Goal: Task Accomplishment & Management: Manage account settings

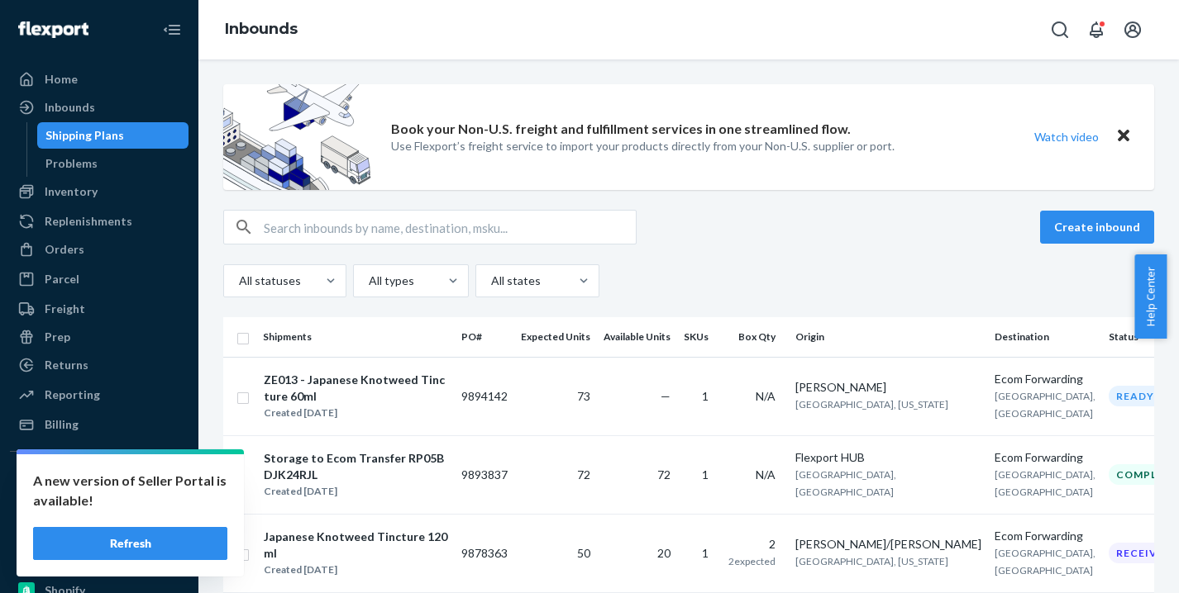
click at [177, 541] on button "Refresh" at bounding box center [130, 543] width 194 height 33
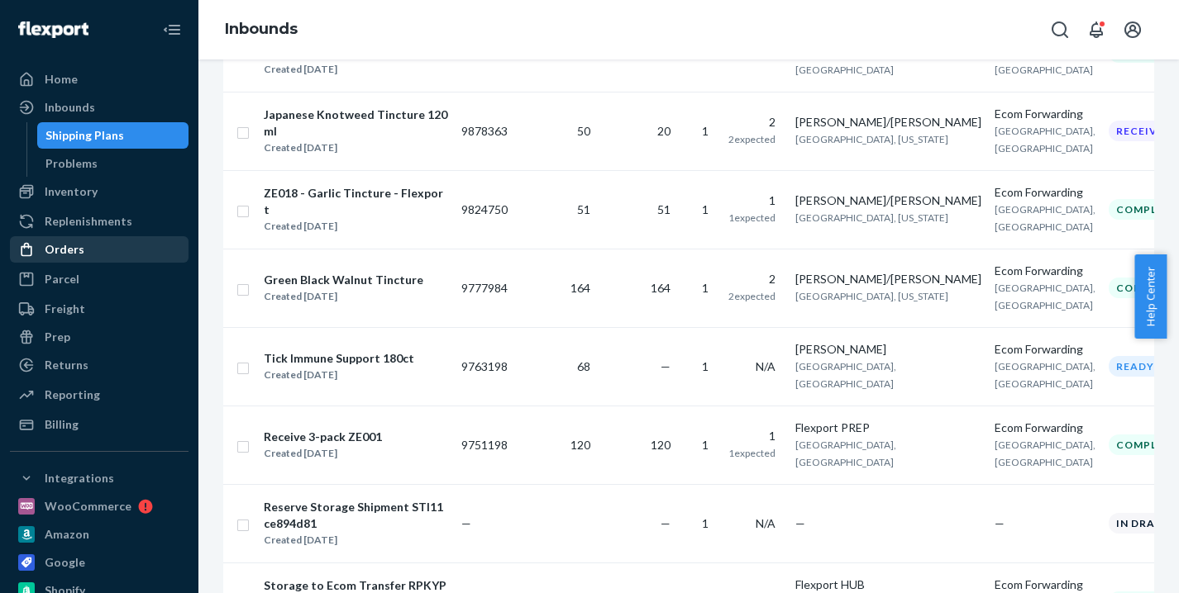
scroll to position [416, 0]
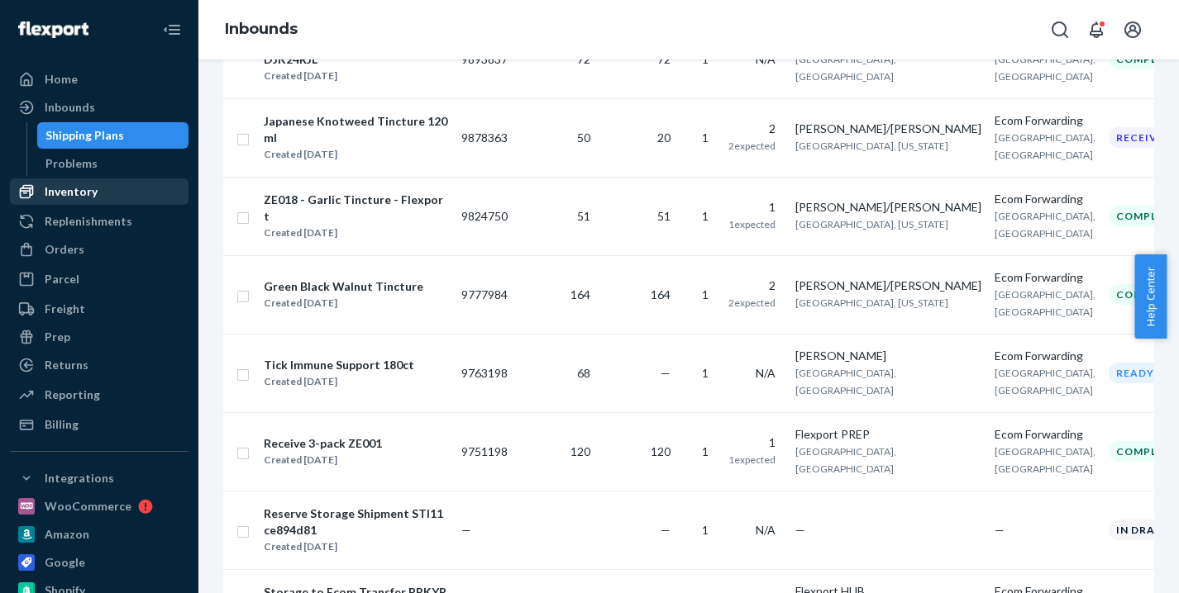
click at [77, 199] on div "Inventory" at bounding box center [71, 191] width 53 height 17
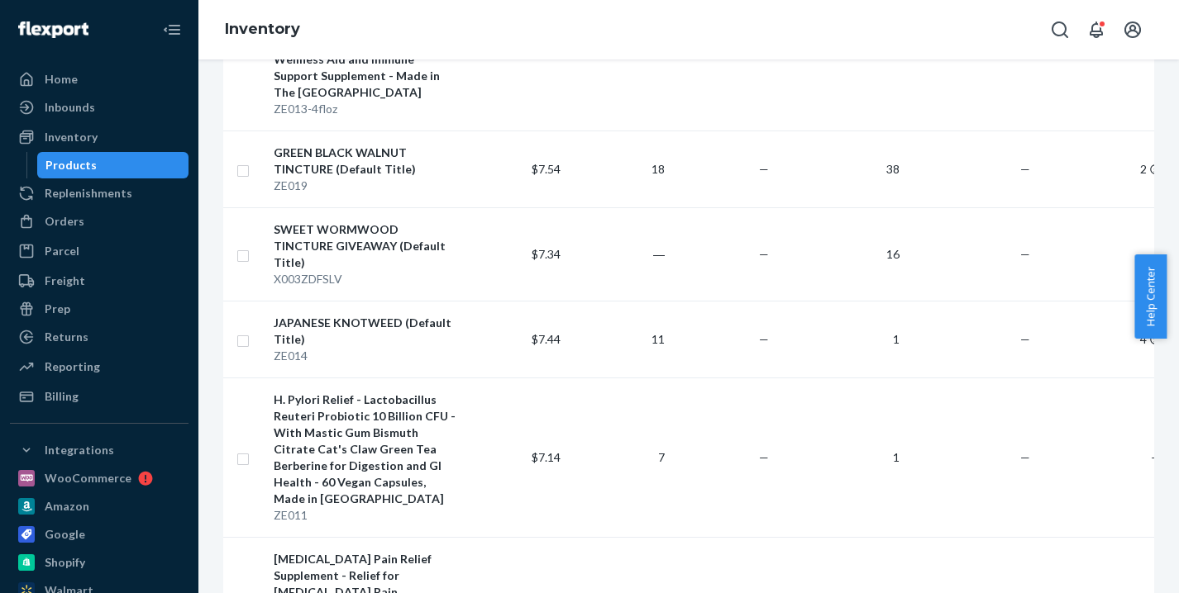
scroll to position [1299, 0]
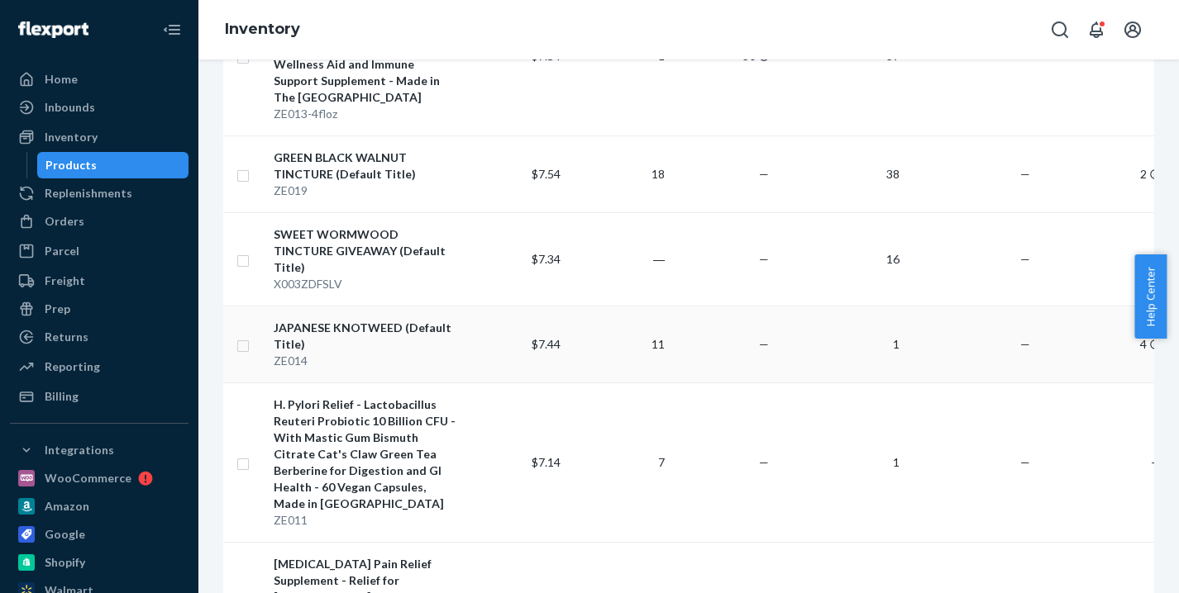
click at [841, 306] on td "1" at bounding box center [840, 344] width 131 height 77
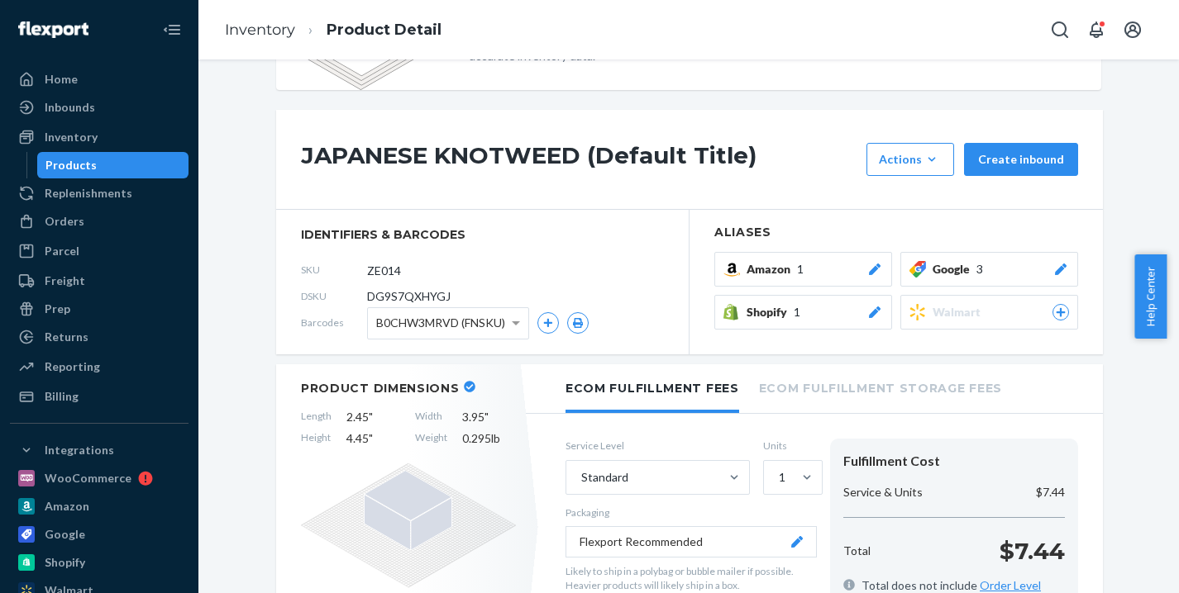
scroll to position [141, 0]
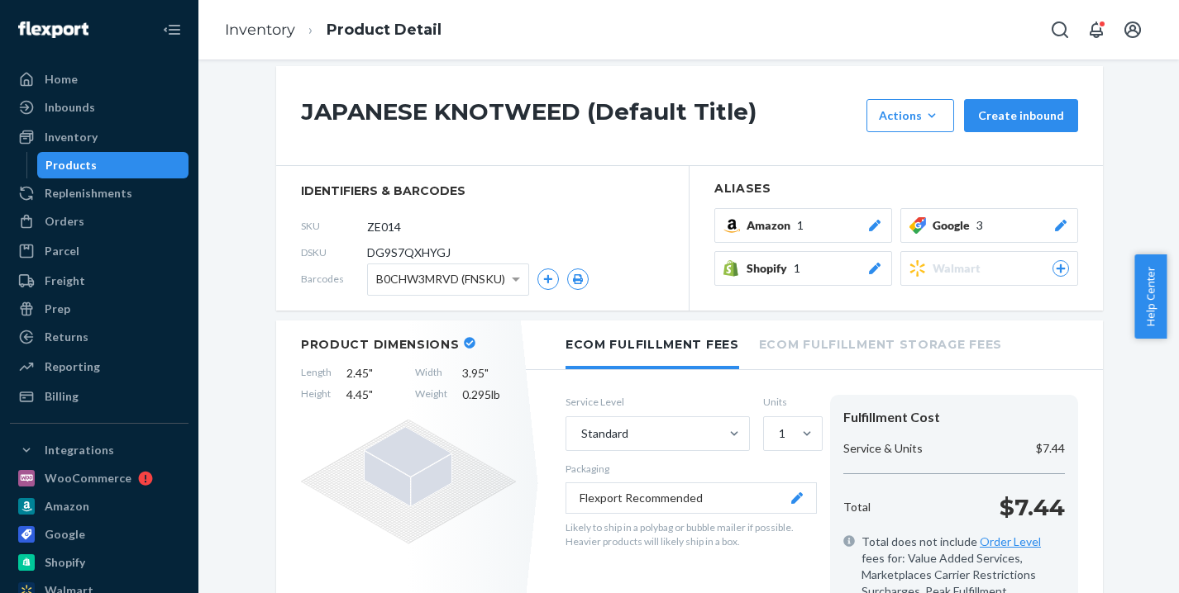
click at [869, 224] on icon at bounding box center [875, 226] width 12 height 12
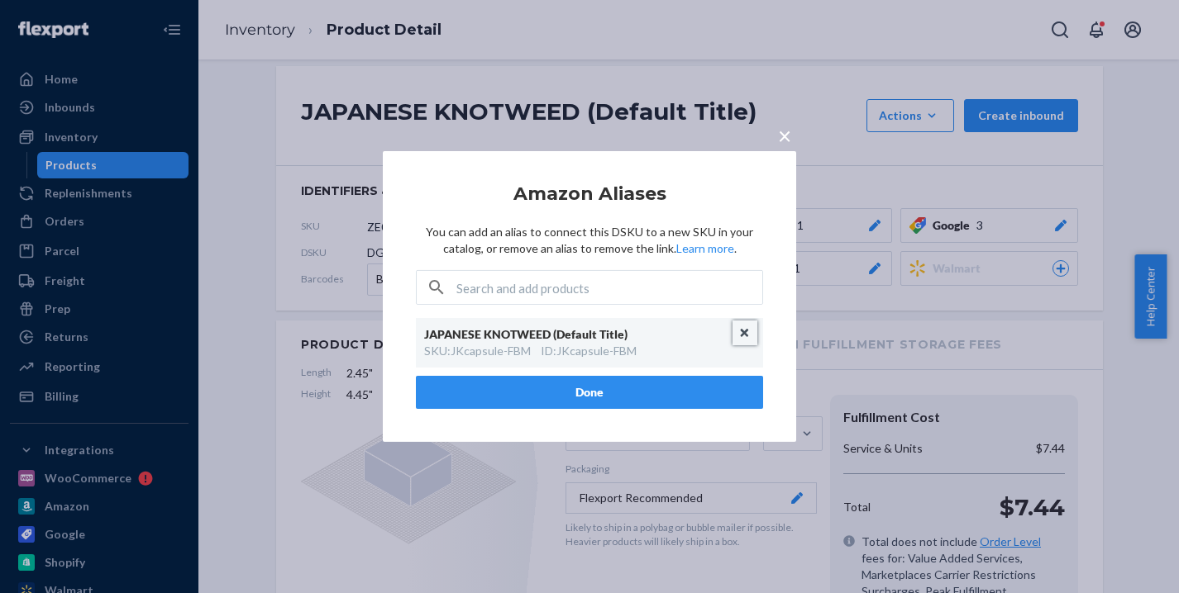
click at [745, 330] on button "Unlink" at bounding box center [744, 333] width 25 height 25
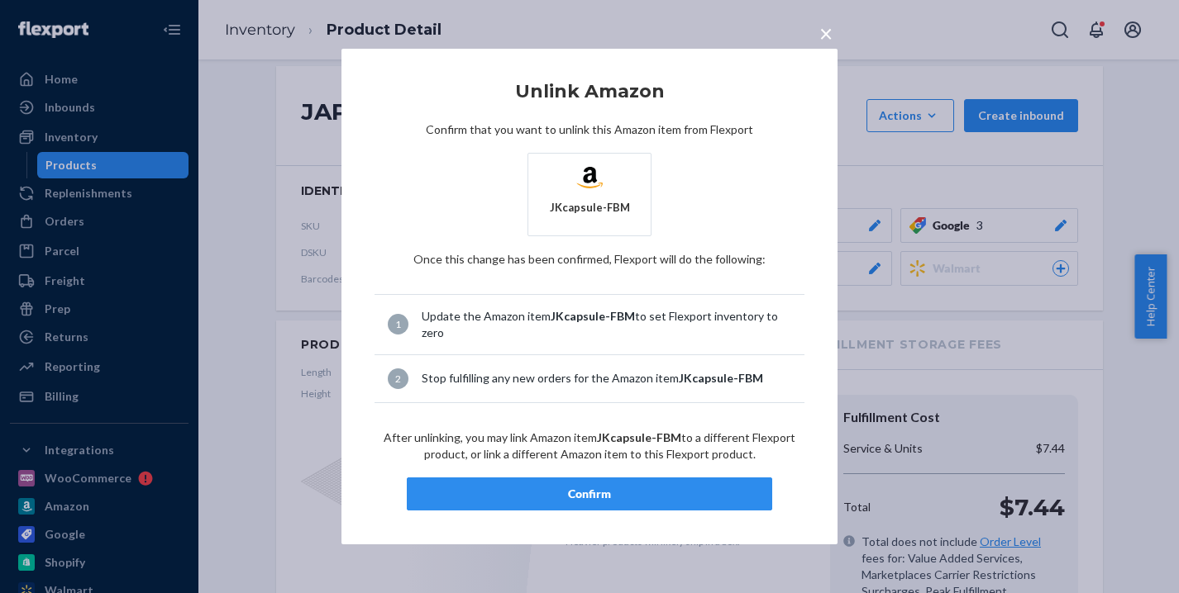
click at [670, 495] on div "Confirm" at bounding box center [589, 494] width 337 height 17
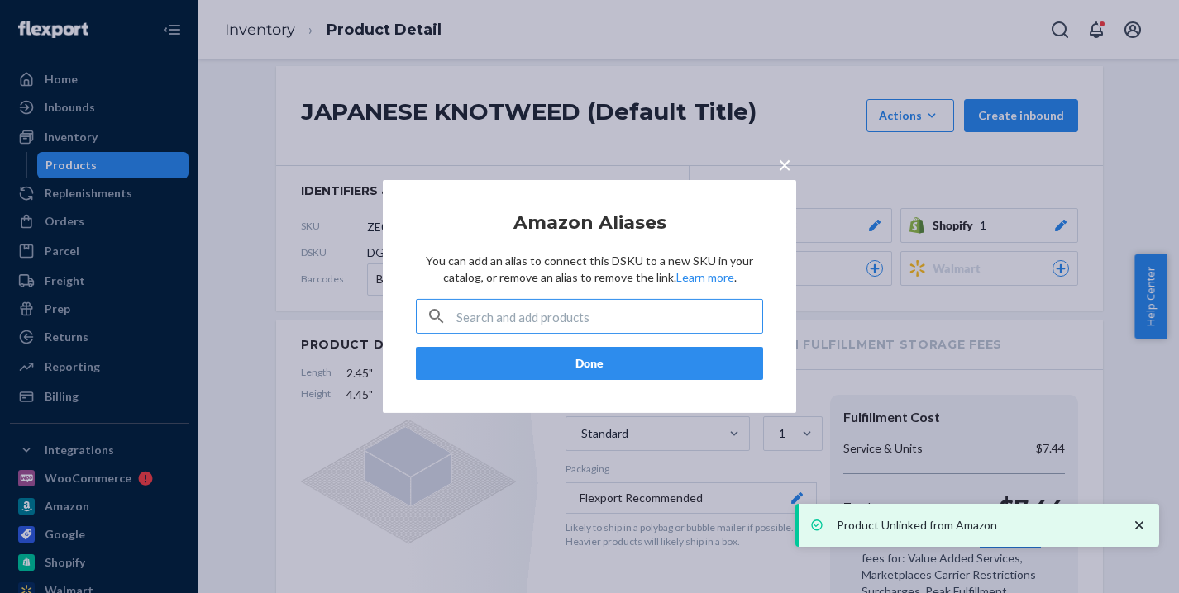
click at [688, 374] on button "Done" at bounding box center [589, 363] width 347 height 33
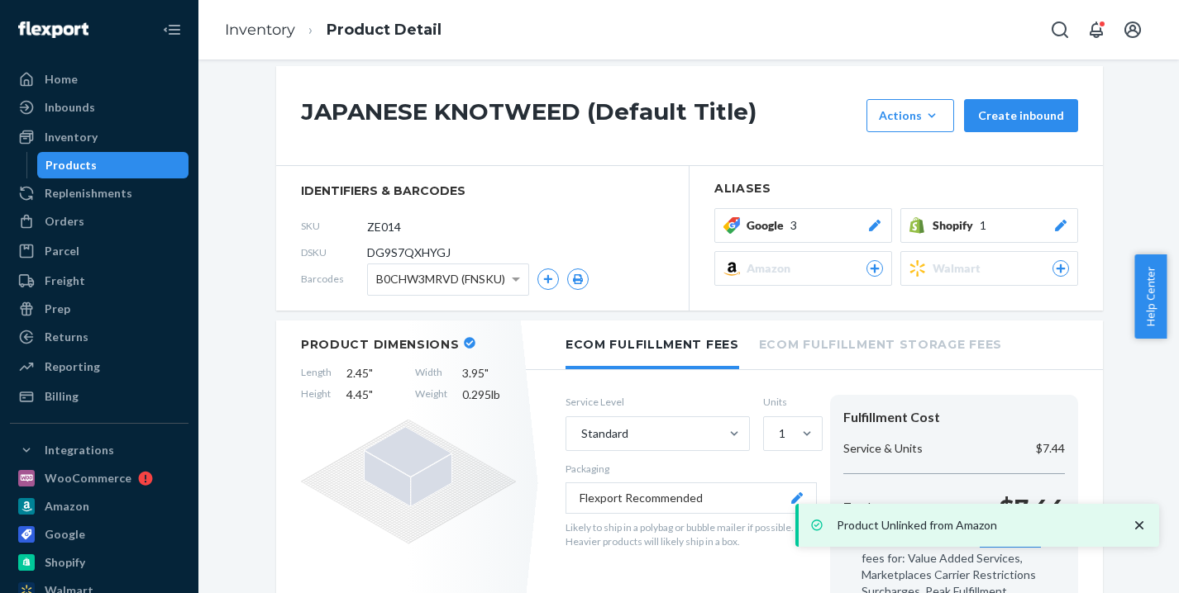
click at [1138, 524] on icon "close toast" at bounding box center [1139, 526] width 8 height 8
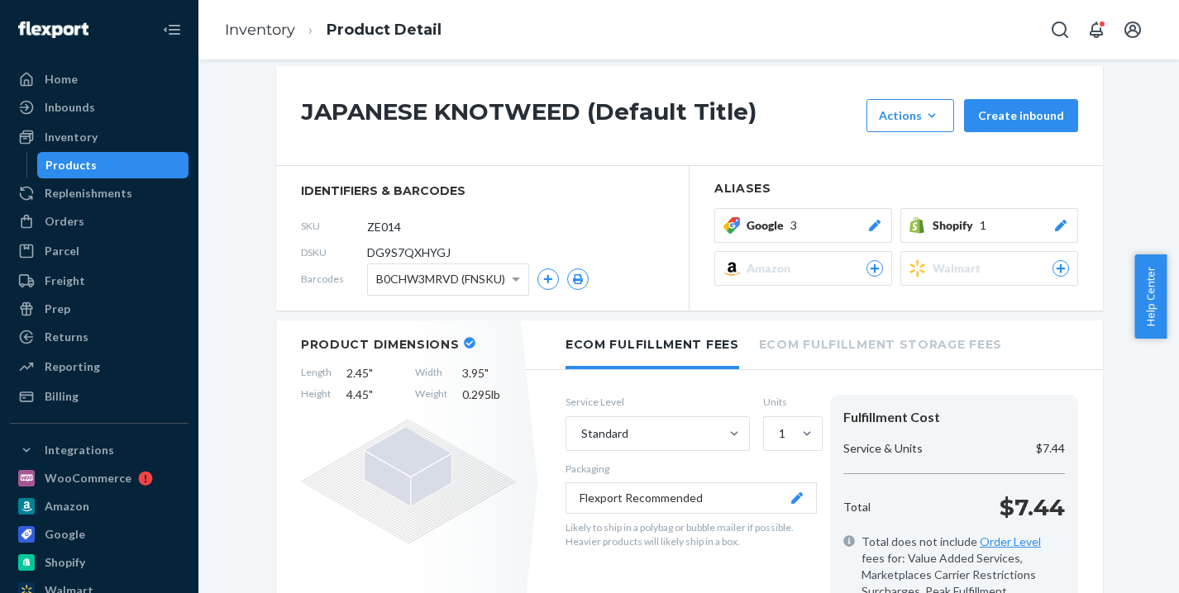
click at [1055, 220] on div at bounding box center [1060, 225] width 17 height 17
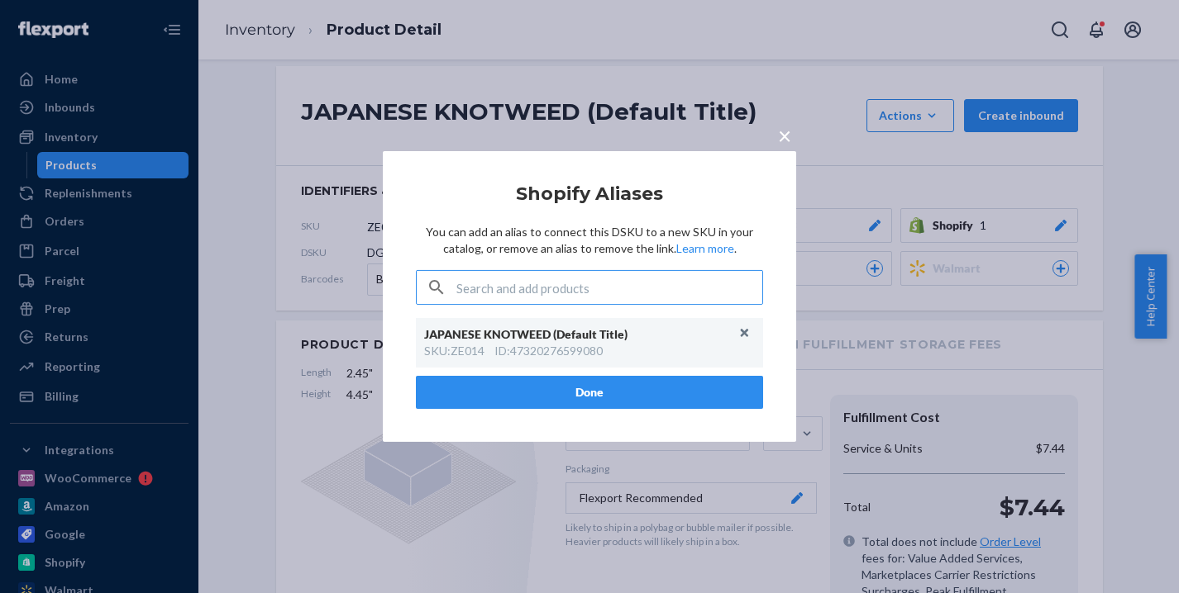
click at [789, 134] on span "×" at bounding box center [784, 135] width 13 height 28
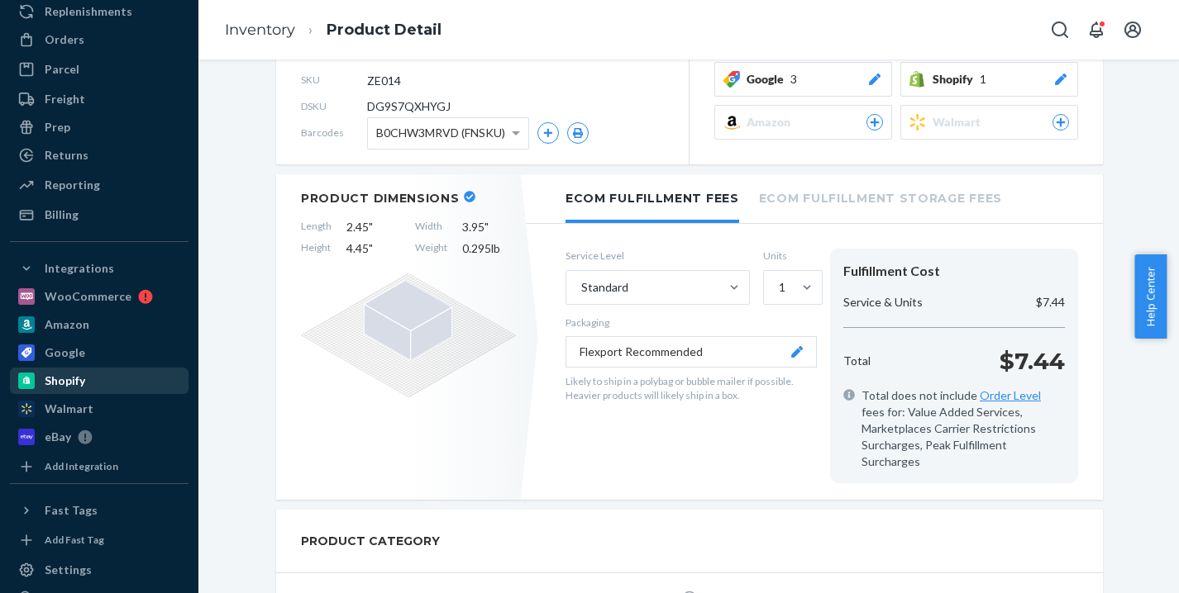
scroll to position [276, 0]
